Goal: Find specific page/section: Find specific page/section

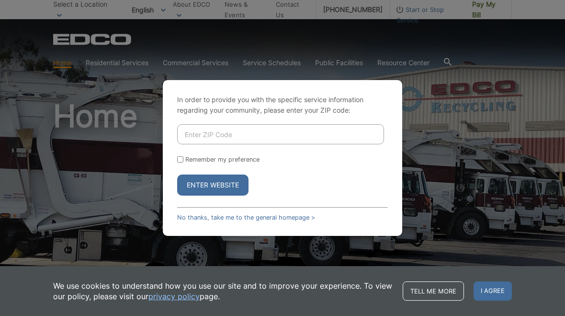
click at [185, 155] on form "Remember my preference Enter Website" at bounding box center [282, 159] width 211 height 71
click at [179, 156] on input "Remember my preference" at bounding box center [180, 159] width 6 height 6
checkbox input "true"
click at [240, 183] on button "Enter Website" at bounding box center [212, 184] width 71 height 21
click at [233, 184] on button "Enter Website" at bounding box center [212, 184] width 71 height 21
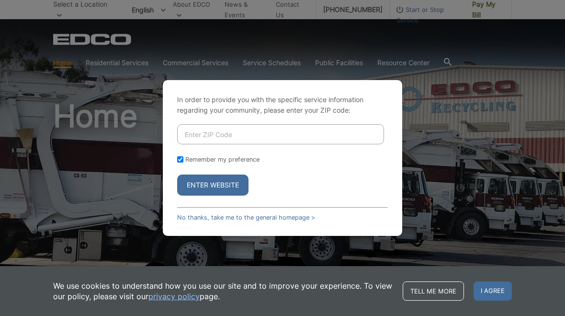
click at [364, 136] on input "Enter ZIP Code" at bounding box center [280, 134] width 207 height 20
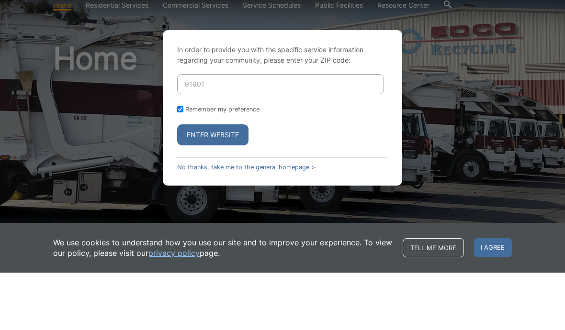
type input "91901"
click at [229, 182] on button "Enter Website" at bounding box center [212, 192] width 71 height 21
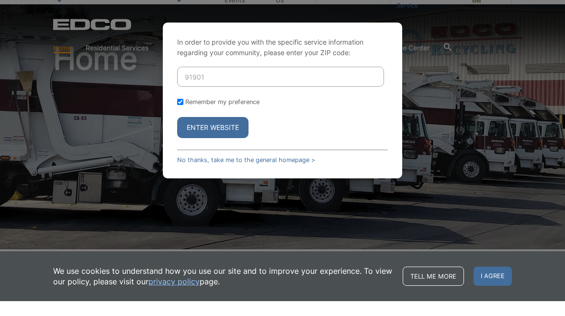
scroll to position [57, 0]
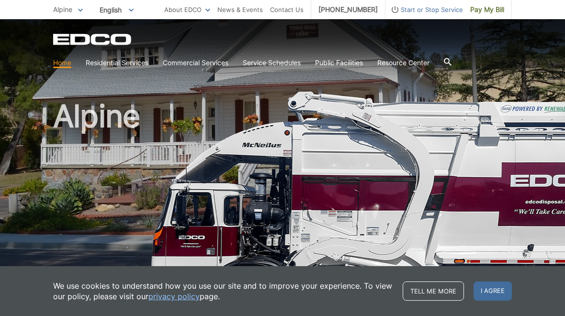
click at [0, 0] on link "Trash" at bounding box center [0, 0] width 0 height 0
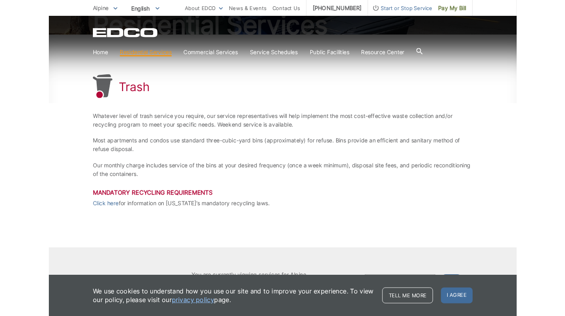
scroll to position [153, 0]
